Goal: Task Accomplishment & Management: Use online tool/utility

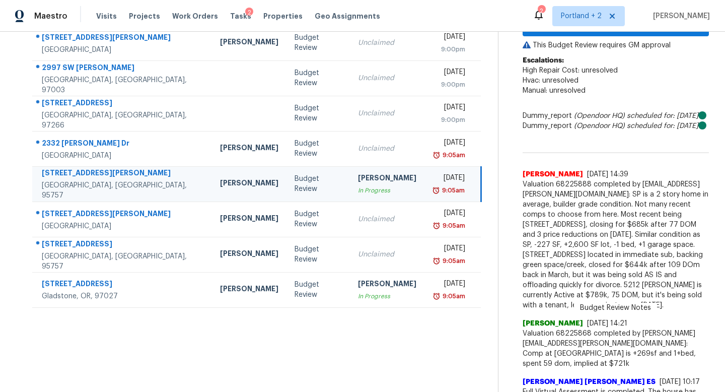
scroll to position [138, 0]
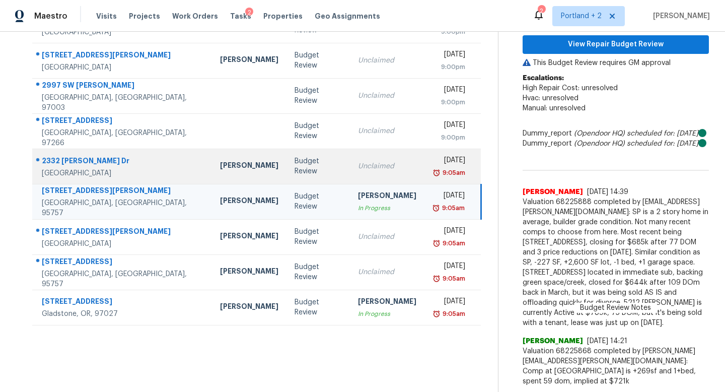
click at [295, 167] on div "Budget Review" at bounding box center [318, 166] width 47 height 20
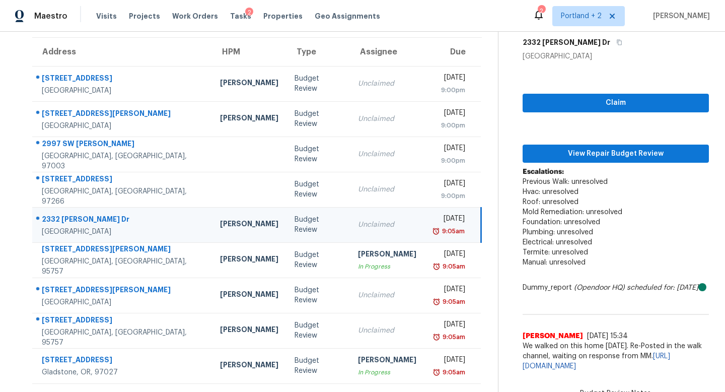
scroll to position [79, 0]
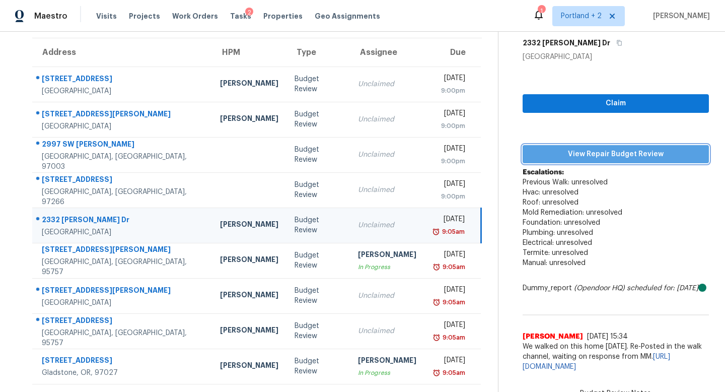
click at [619, 152] on span "View Repair Budget Review" at bounding box center [616, 154] width 170 height 13
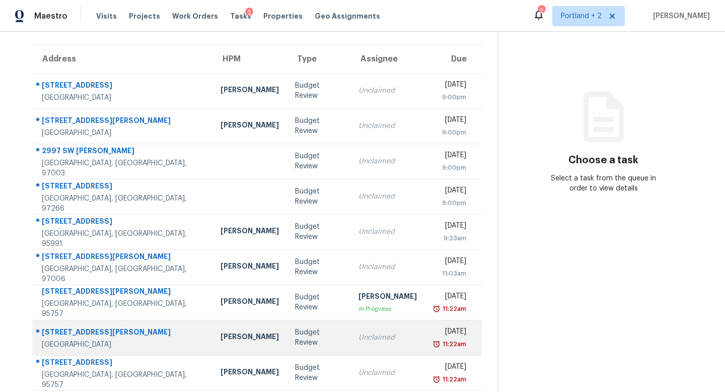
scroll to position [71, 0]
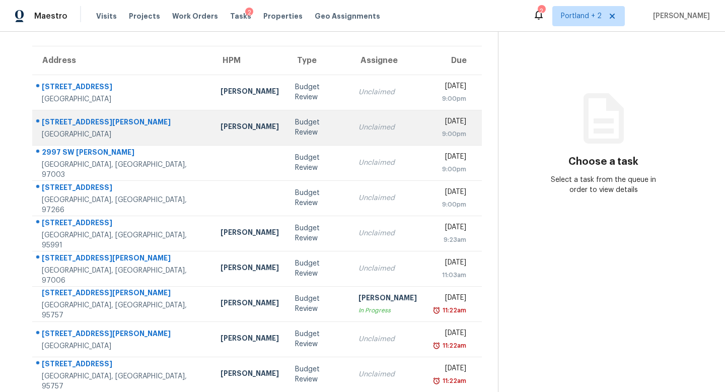
click at [287, 135] on td "Budget Review" at bounding box center [318, 127] width 63 height 35
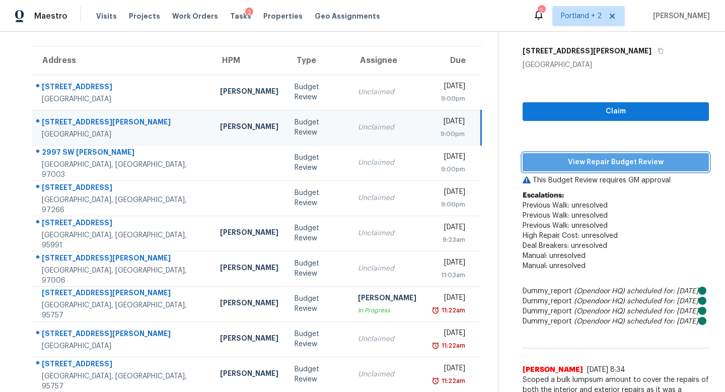
click at [626, 160] on span "View Repair Budget Review" at bounding box center [616, 162] width 170 height 13
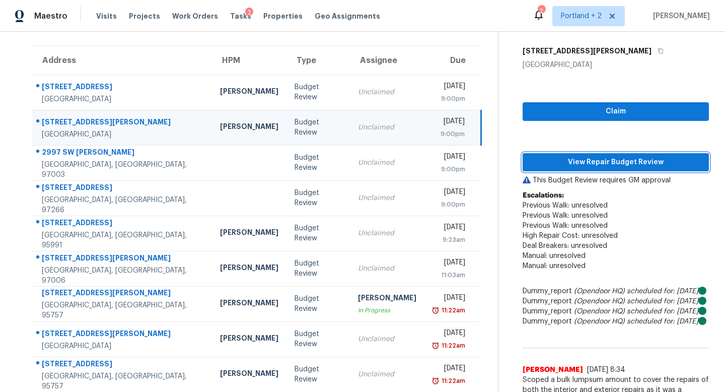
scroll to position [0, 0]
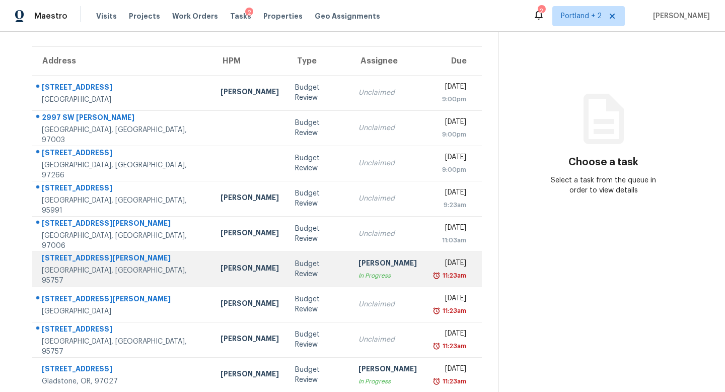
scroll to position [71, 0]
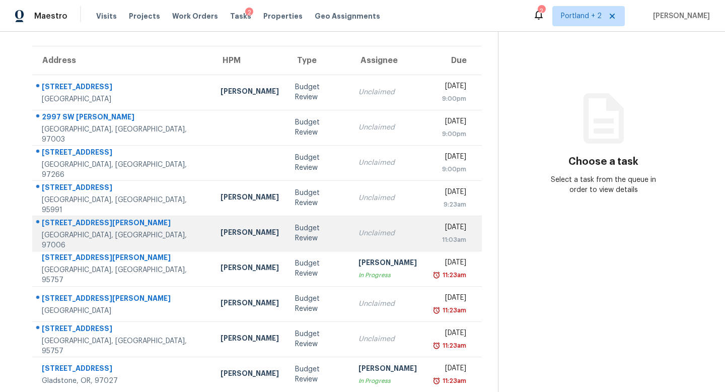
click at [220, 242] on td "Nichole Darst" at bounding box center [250, 233] width 75 height 35
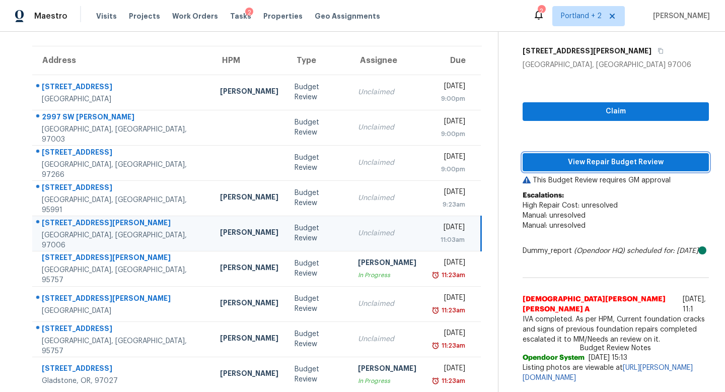
click at [601, 162] on span "View Repair Budget Review" at bounding box center [616, 162] width 170 height 13
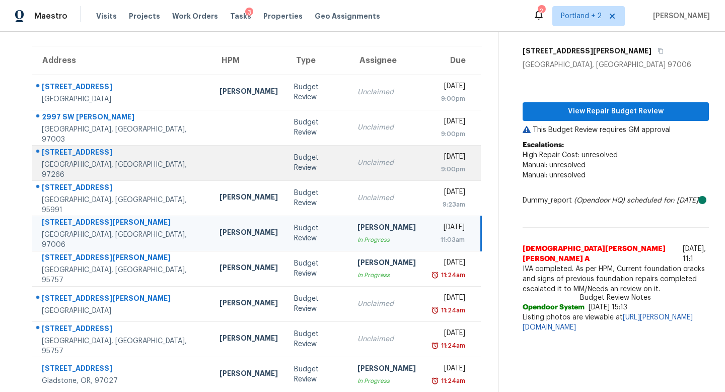
scroll to position [73, 0]
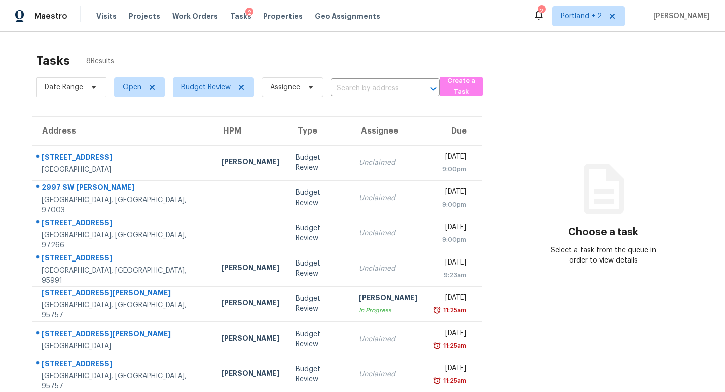
scroll to position [43, 0]
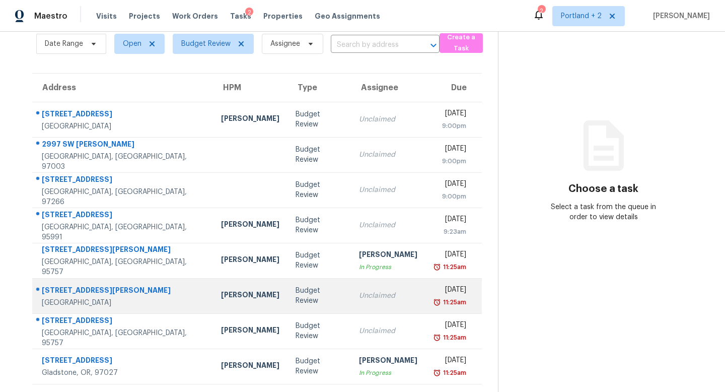
click at [296, 297] on div "Budget Review" at bounding box center [319, 296] width 47 height 20
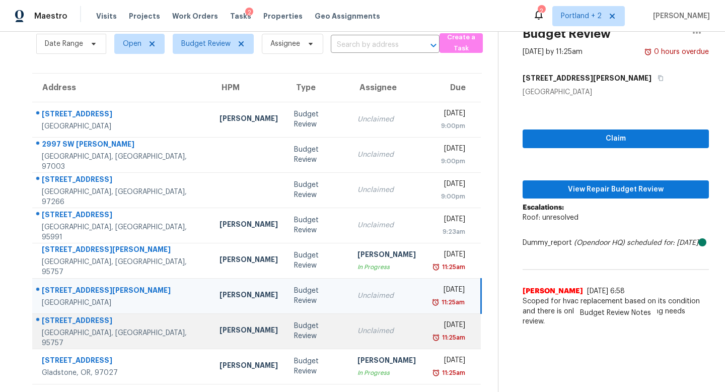
click at [286, 324] on td "Budget Review" at bounding box center [317, 330] width 63 height 35
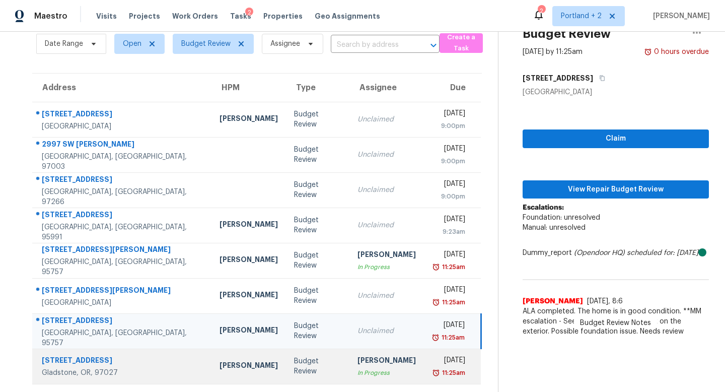
click at [286, 353] on td "Budget Review" at bounding box center [317, 366] width 63 height 35
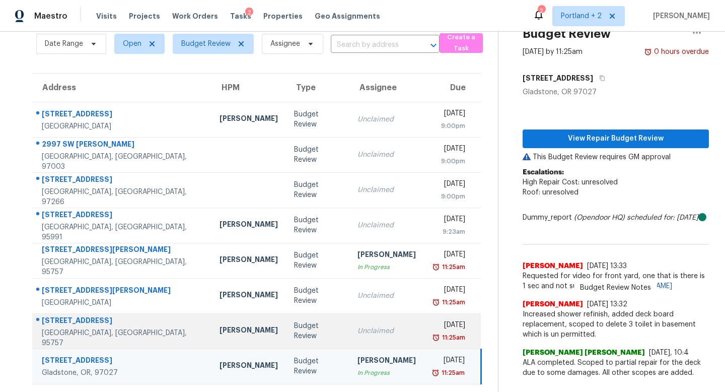
scroll to position [0, 0]
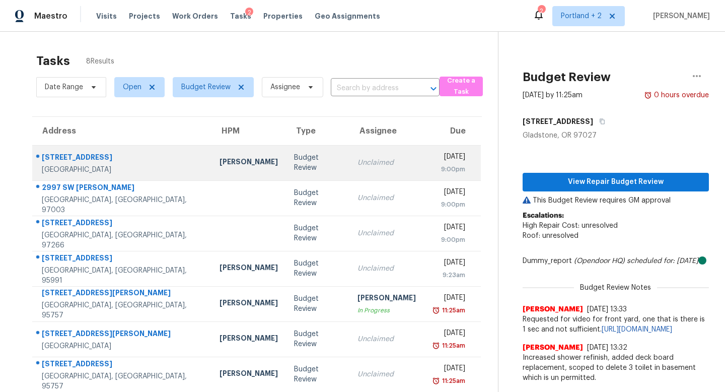
click at [286, 157] on td "Budget Review" at bounding box center [317, 162] width 63 height 35
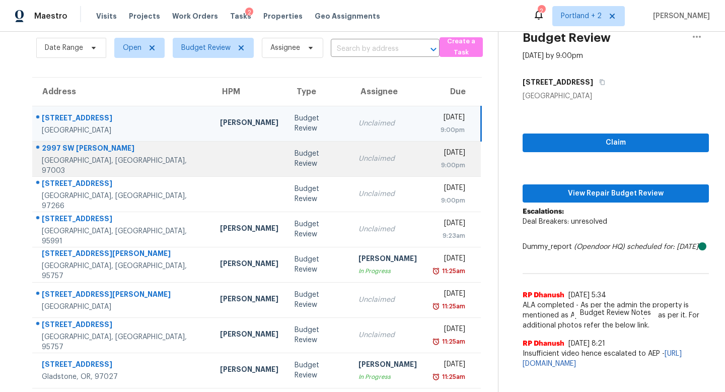
scroll to position [43, 0]
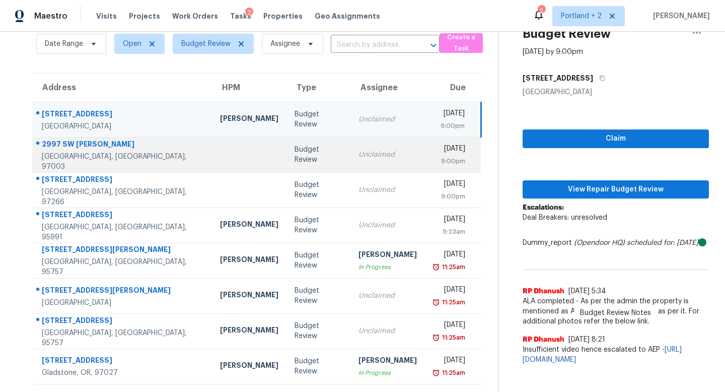
click at [220, 154] on td at bounding box center [249, 154] width 75 height 35
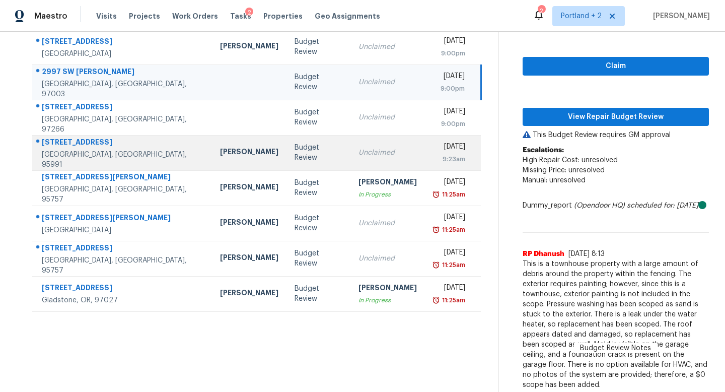
scroll to position [129, 0]
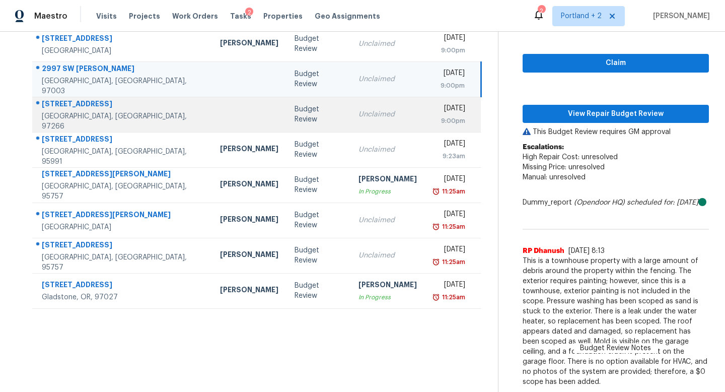
click at [221, 110] on td at bounding box center [249, 114] width 75 height 35
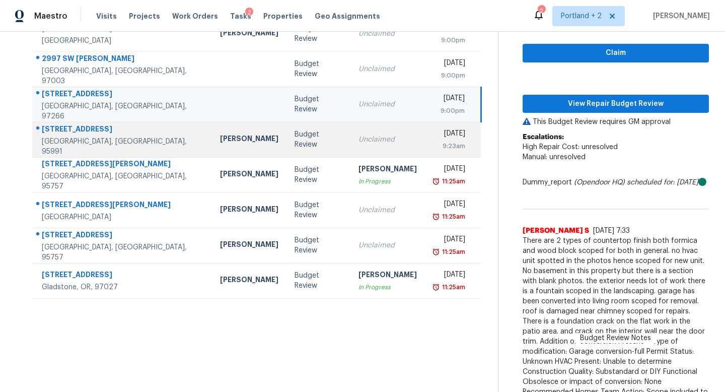
click at [224, 146] on td "Toni Little" at bounding box center [249, 139] width 75 height 35
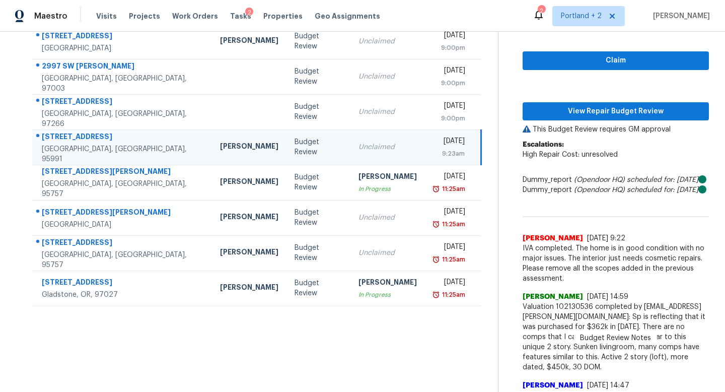
scroll to position [120, 0]
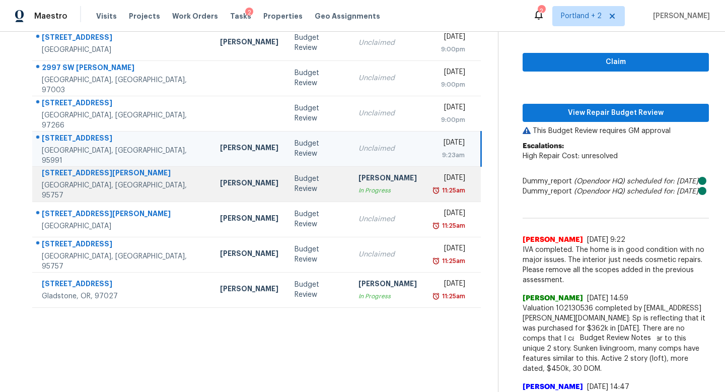
click at [220, 184] on div "Douglass Noblett" at bounding box center [249, 184] width 58 height 13
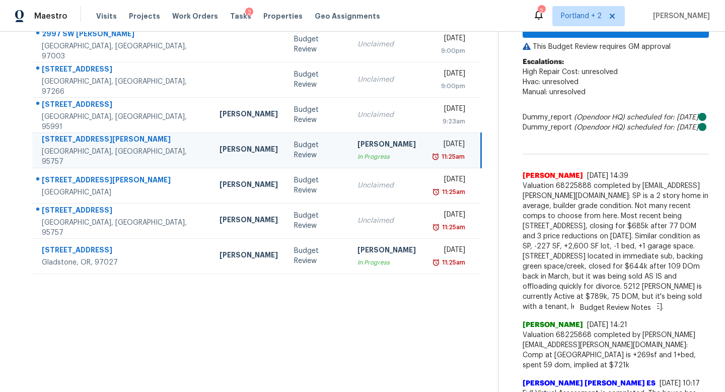
click at [220, 185] on div "Adam Clark" at bounding box center [249, 185] width 58 height 13
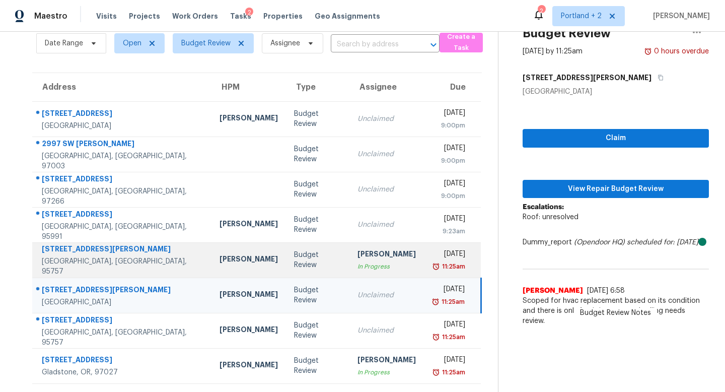
scroll to position [43, 0]
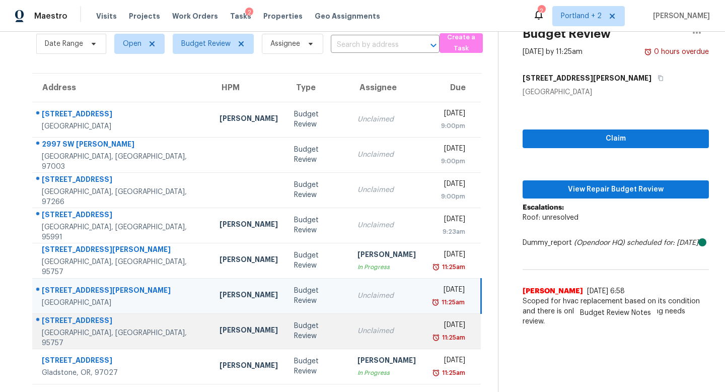
click at [220, 328] on div "Douglass Noblett" at bounding box center [249, 331] width 58 height 13
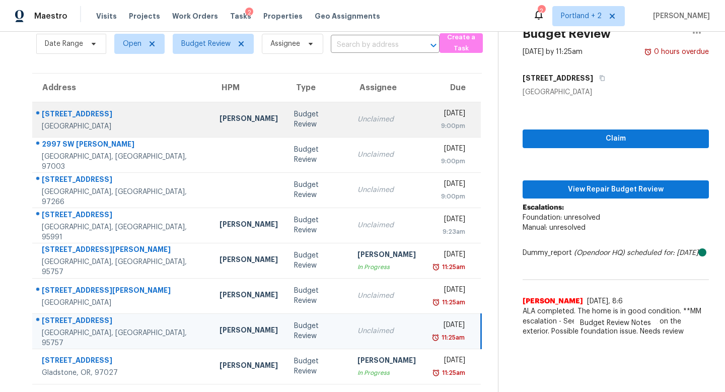
scroll to position [0, 0]
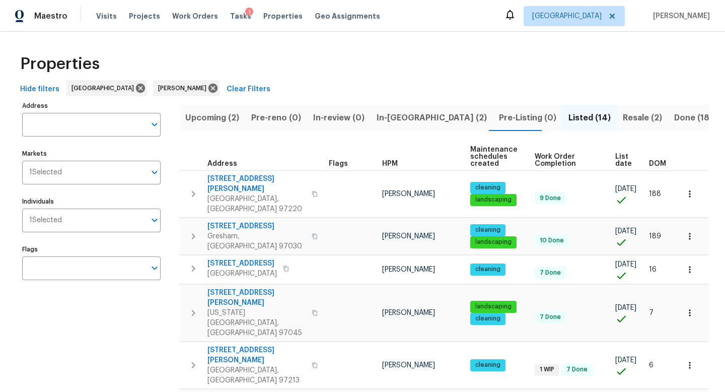
scroll to position [164, 0]
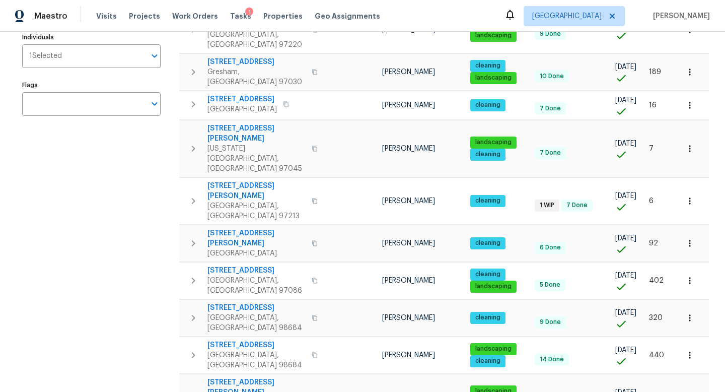
click at [141, 177] on div "Address Address Markets 1 Selected Markets Individuals 1 Selected Individuals F…" at bounding box center [97, 262] width 151 height 655
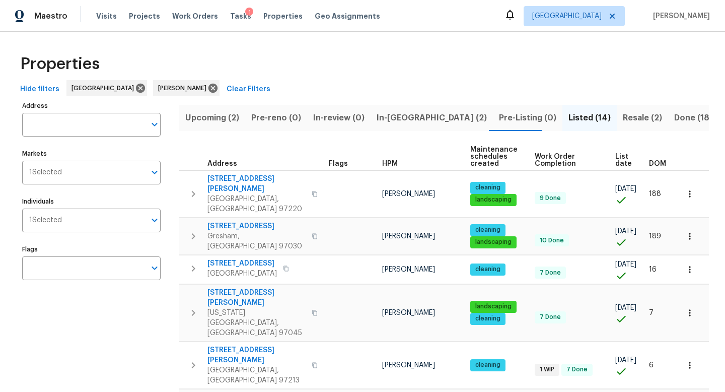
click at [208, 116] on span "Upcoming (2)" at bounding box center [212, 118] width 54 height 14
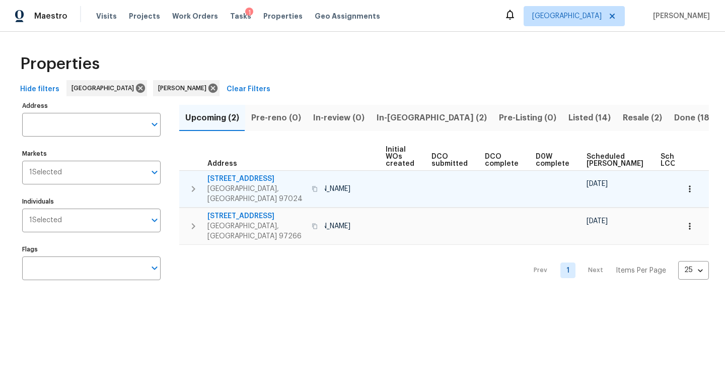
scroll to position [0, 110]
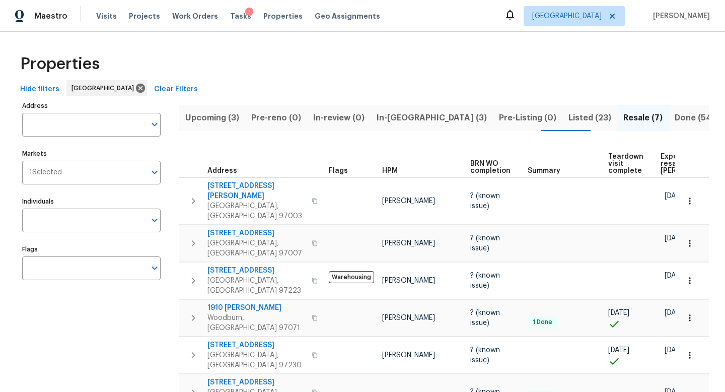
scroll to position [28, 0]
